Goal: Connect with others: Connect with others

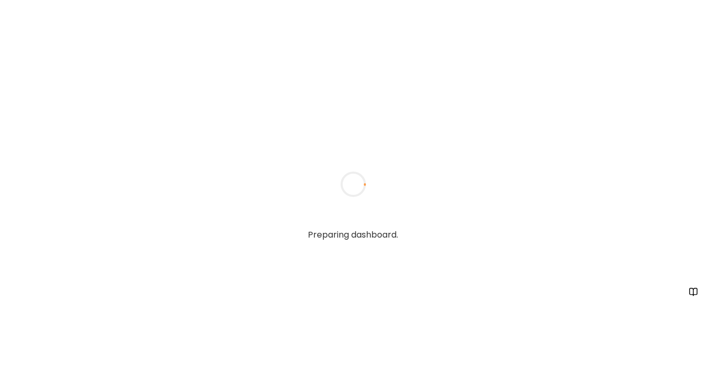
type input "**********"
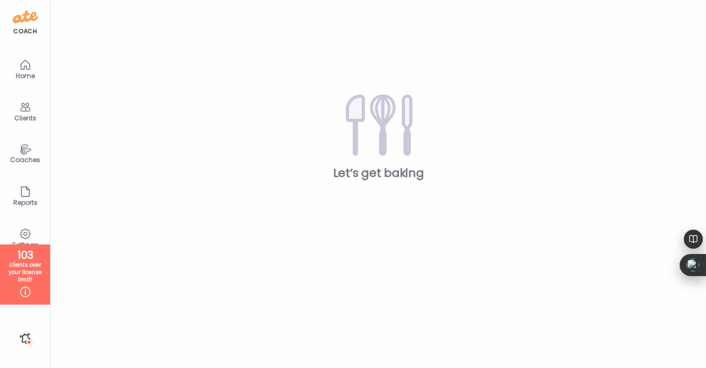
click at [25, 107] on icon at bounding box center [25, 107] width 10 height 9
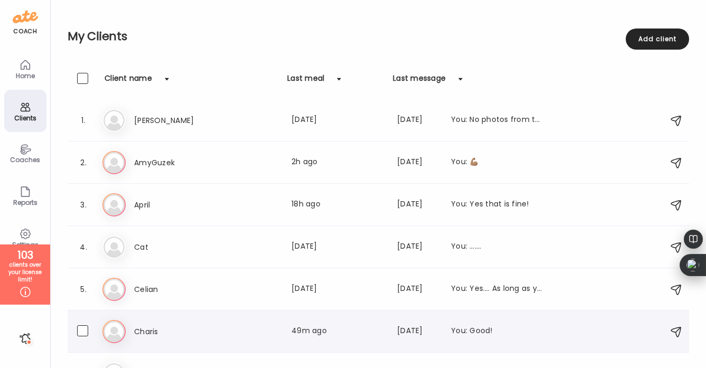
click at [195, 326] on h3 "Charis" at bounding box center [180, 331] width 93 height 13
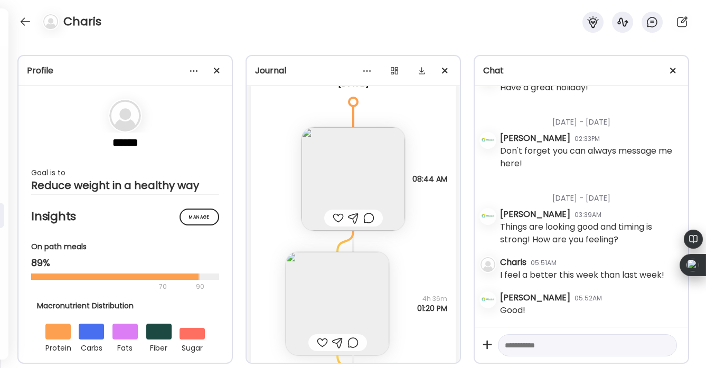
scroll to position [17200, 0]
click at [368, 177] on img at bounding box center [352, 176] width 103 height 103
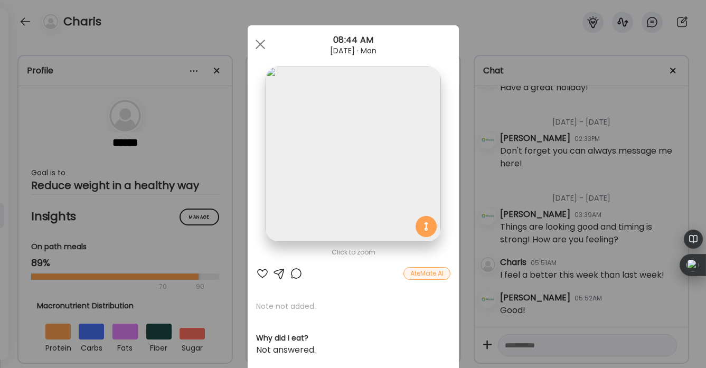
click at [372, 155] on img at bounding box center [353, 154] width 175 height 175
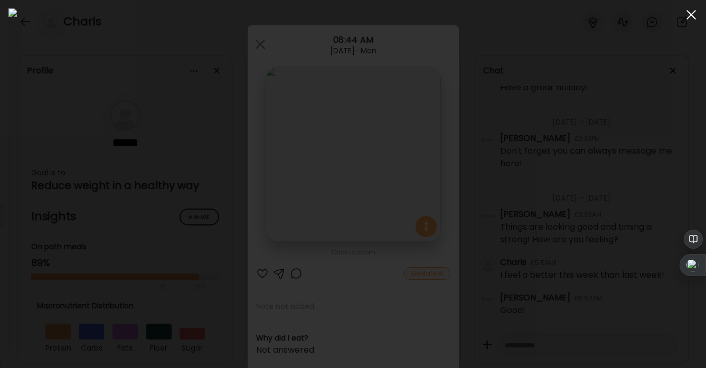
click at [691, 13] on span at bounding box center [691, 15] width 10 height 10
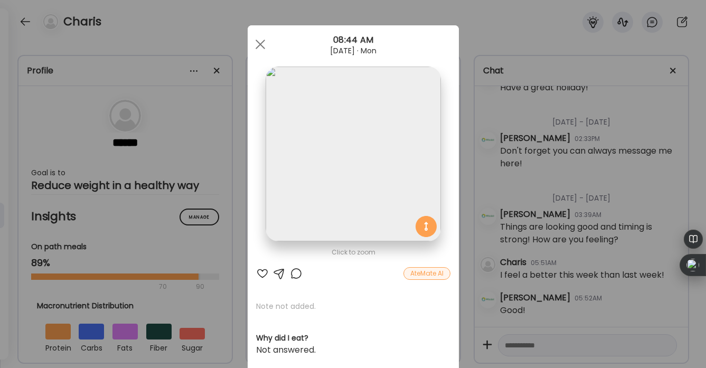
click at [427, 271] on div "AteMate AI" at bounding box center [426, 273] width 47 height 13
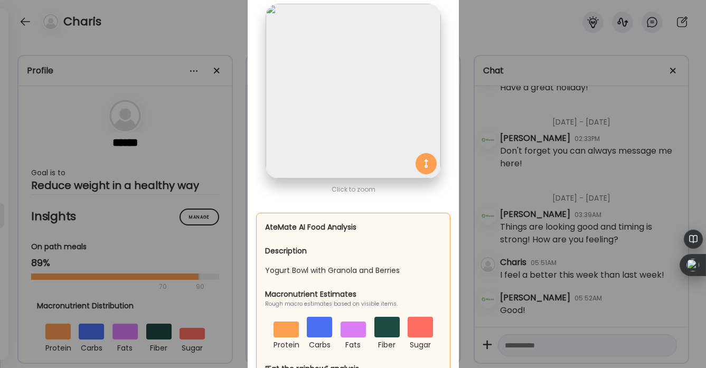
scroll to position [0, 0]
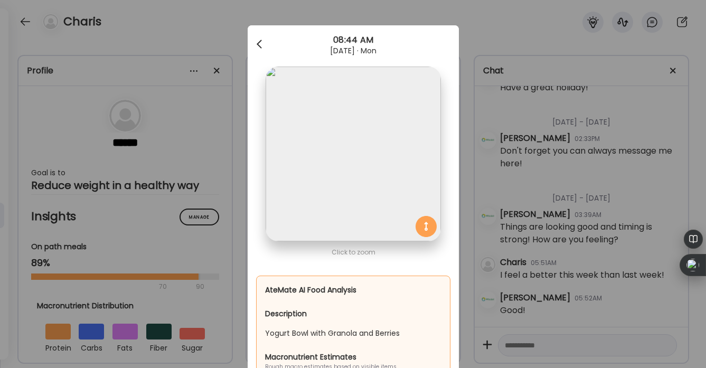
click at [258, 39] on div at bounding box center [260, 44] width 21 height 21
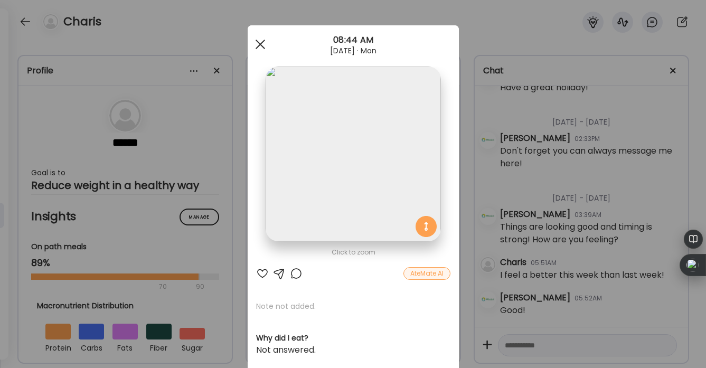
click at [264, 44] on div at bounding box center [260, 44] width 21 height 21
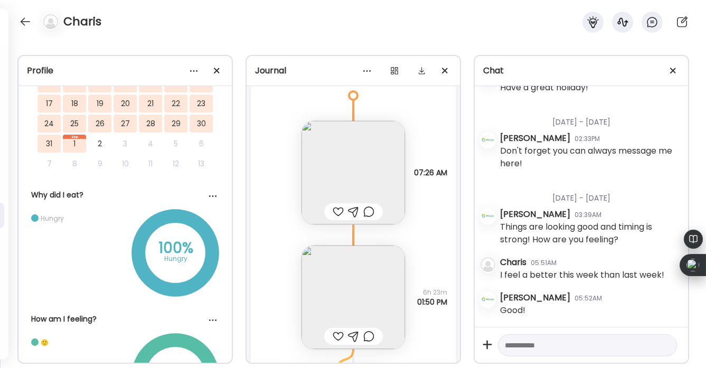
scroll to position [1495, 0]
click at [25, 20] on div at bounding box center [25, 21] width 17 height 17
